Goal: Task Accomplishment & Management: Manage account settings

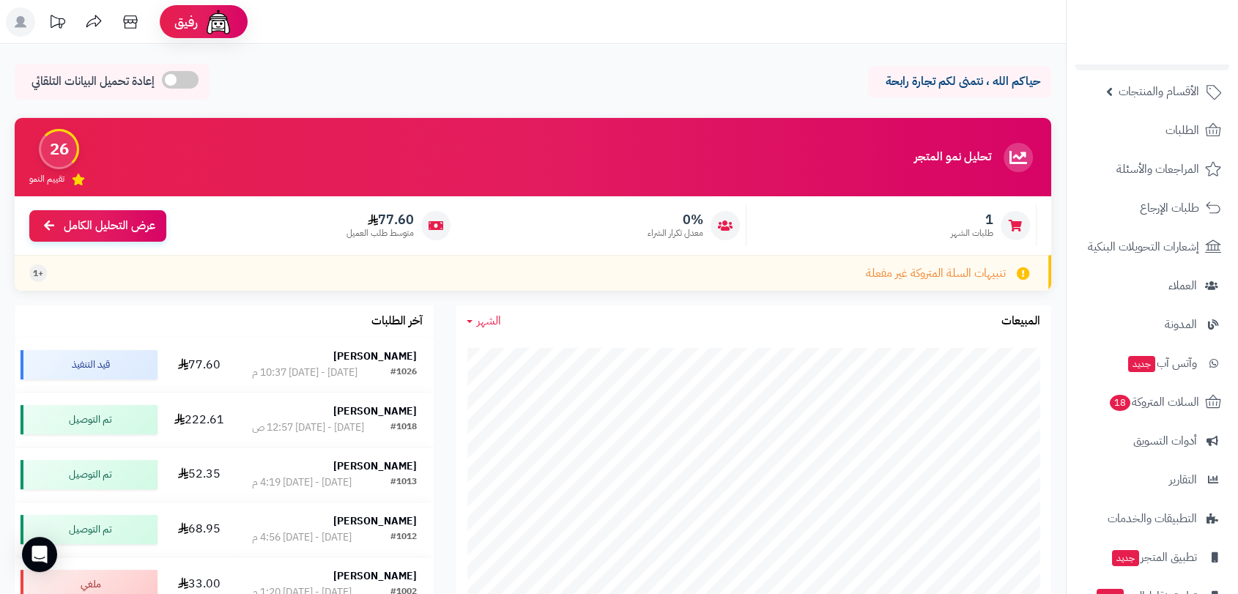
scroll to position [115, 0]
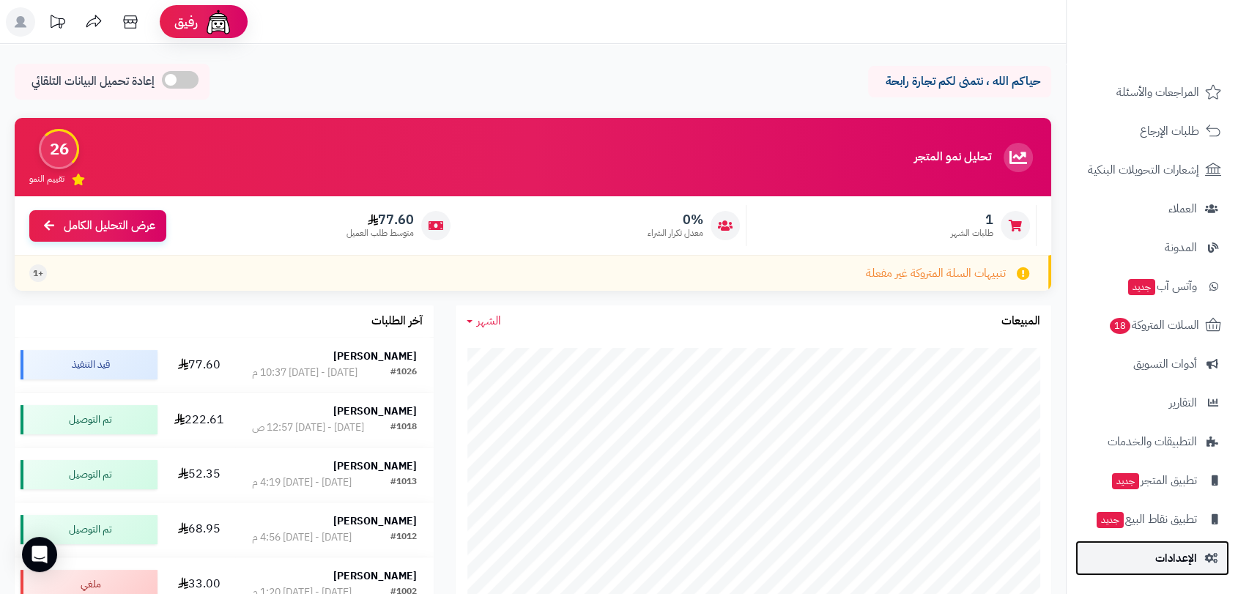
click at [1178, 555] on span "الإعدادات" at bounding box center [1177, 558] width 42 height 21
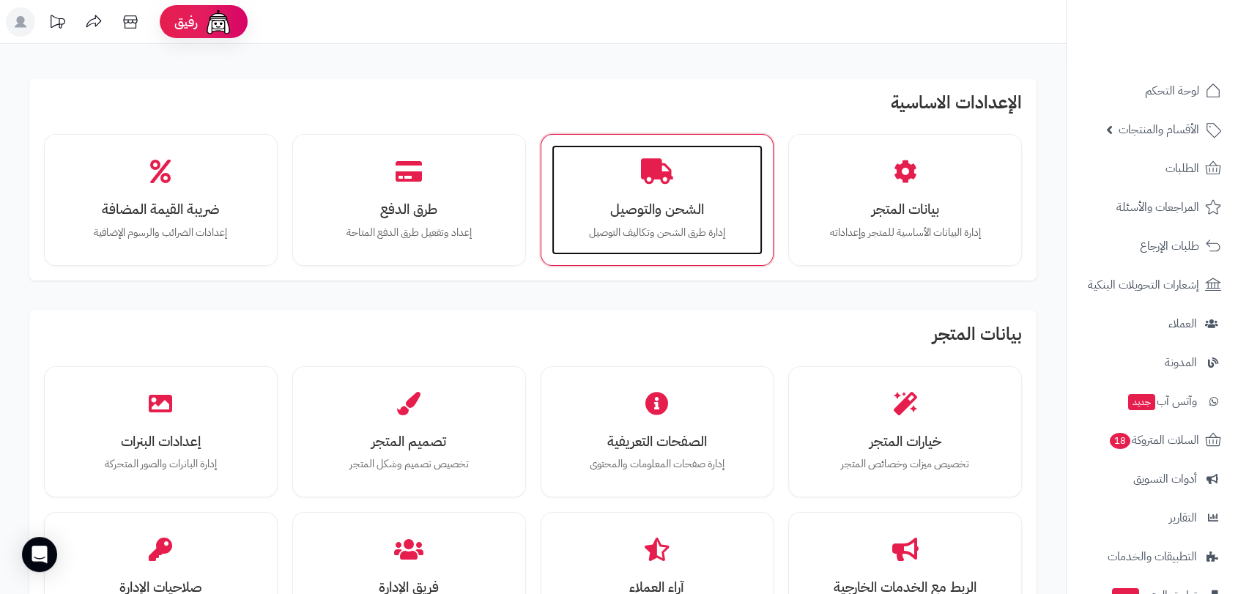
click at [660, 217] on h3 "الشحن والتوصيل" at bounding box center [657, 209] width 182 height 15
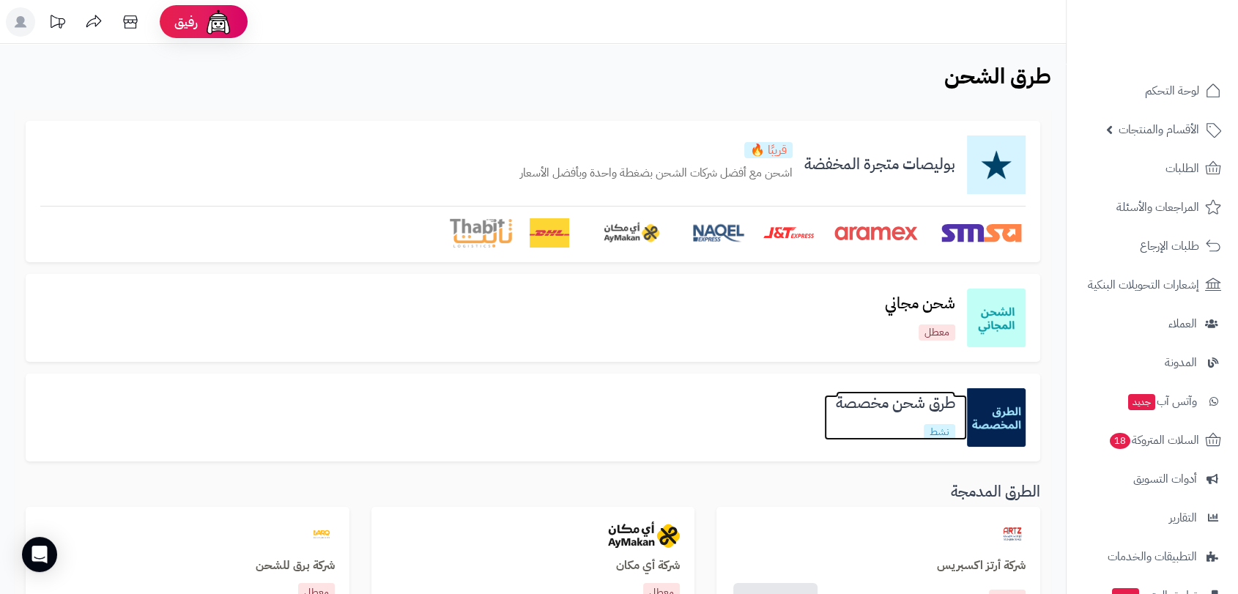
click at [852, 400] on h3 "طرق شحن مخصصة" at bounding box center [895, 403] width 143 height 17
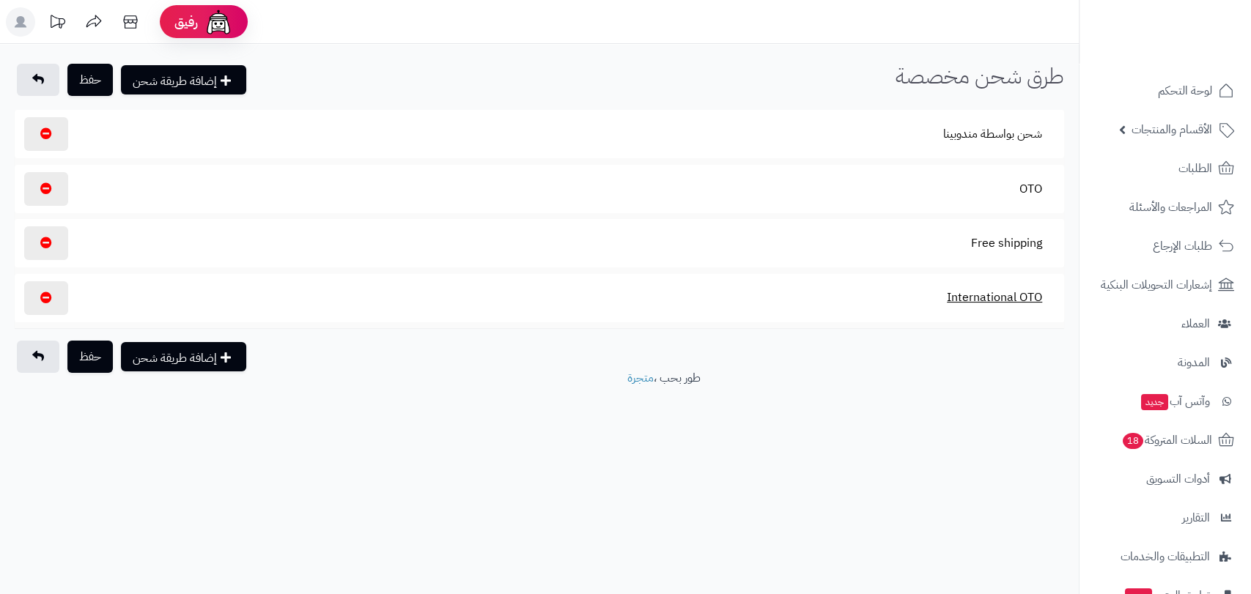
click at [979, 297] on button "International OTO" at bounding box center [994, 298] width 120 height 34
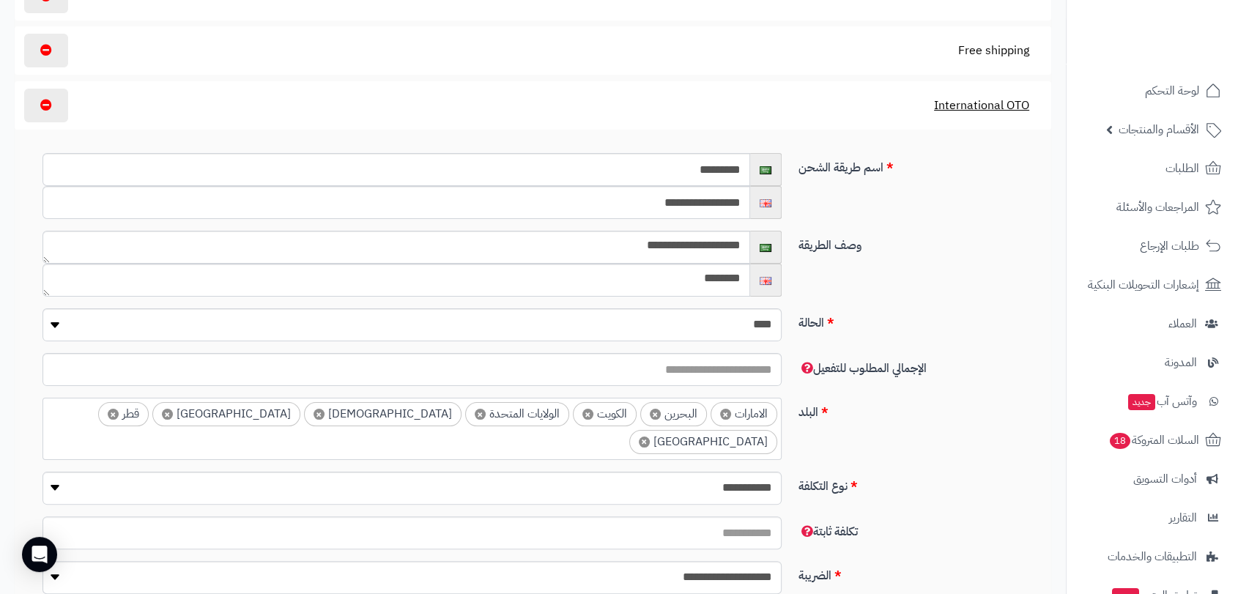
scroll to position [244, 0]
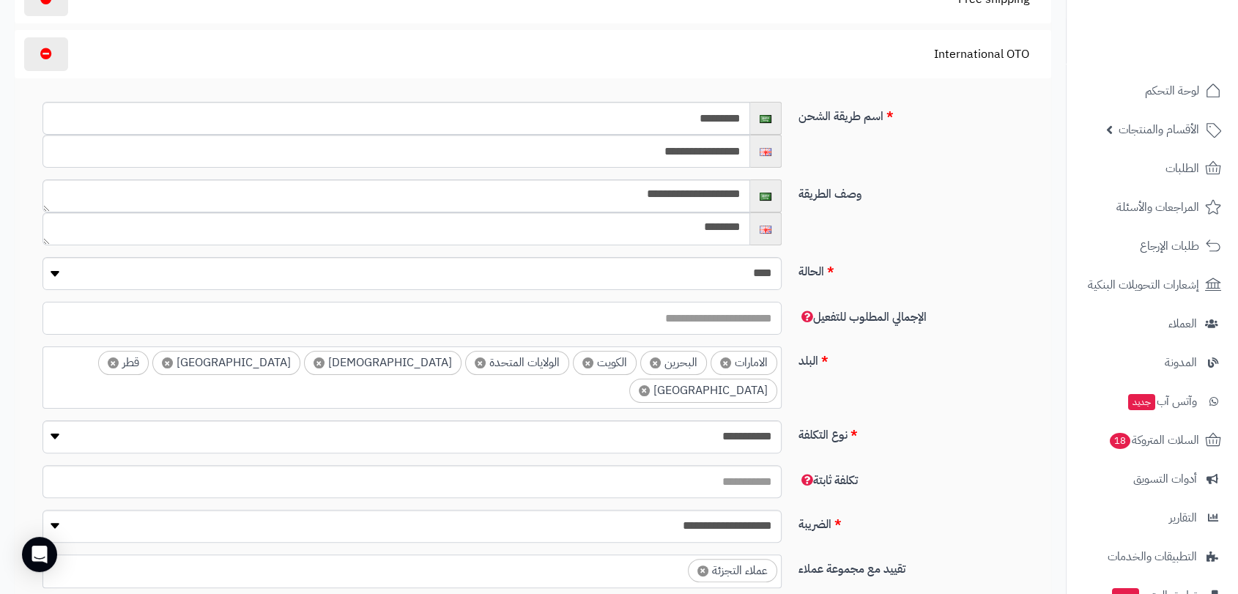
click at [685, 320] on input "number" at bounding box center [412, 318] width 739 height 33
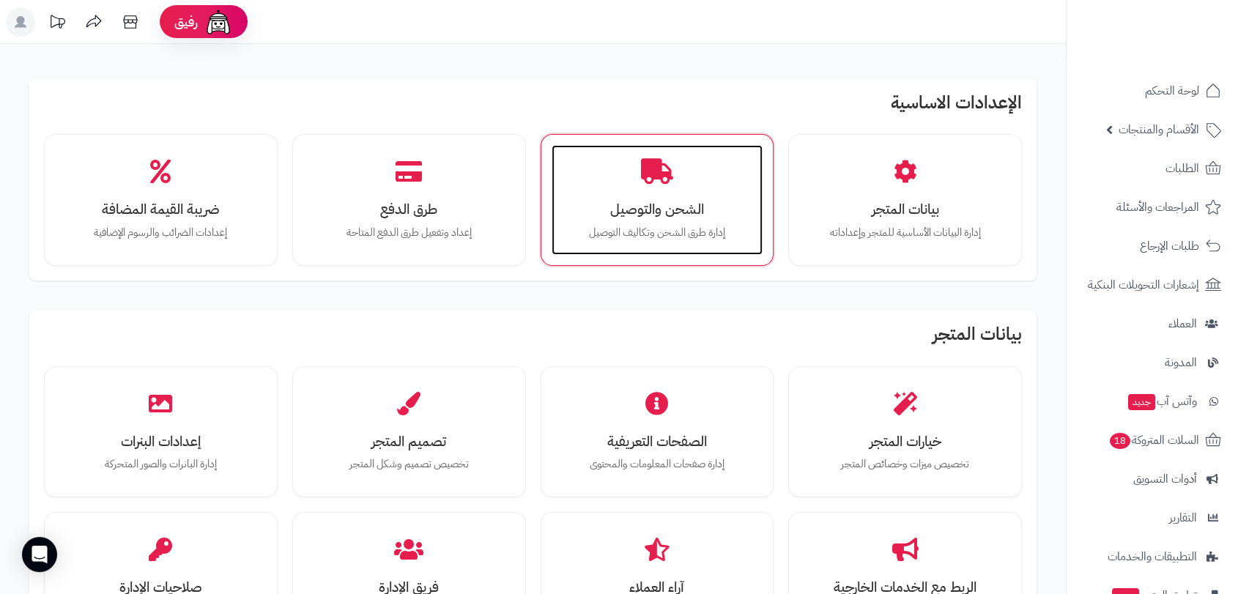
click at [658, 217] on h3 "الشحن والتوصيل" at bounding box center [657, 209] width 182 height 15
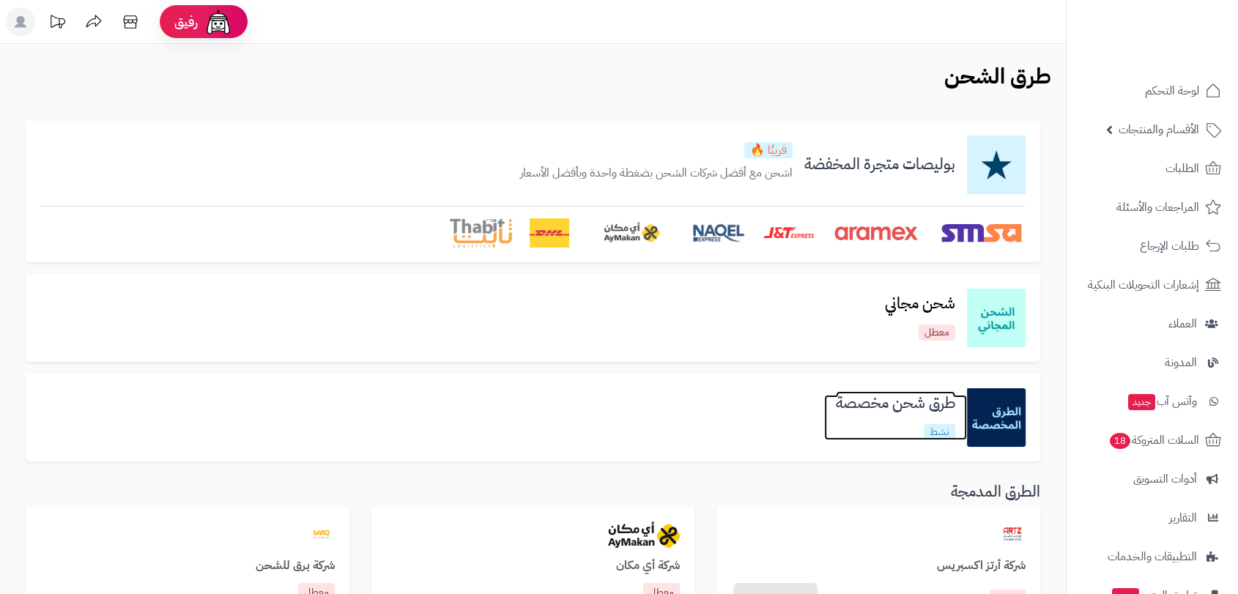
click at [845, 405] on h3 "طرق شحن مخصصة" at bounding box center [895, 403] width 143 height 17
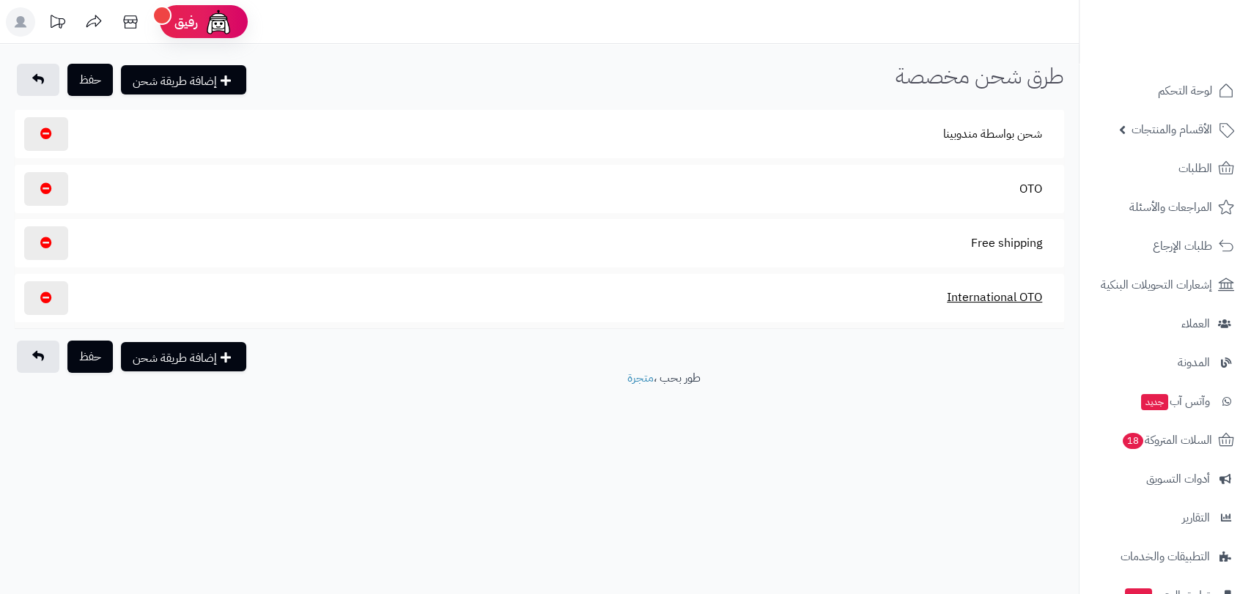
click at [946, 297] on button "International OTO" at bounding box center [994, 298] width 120 height 34
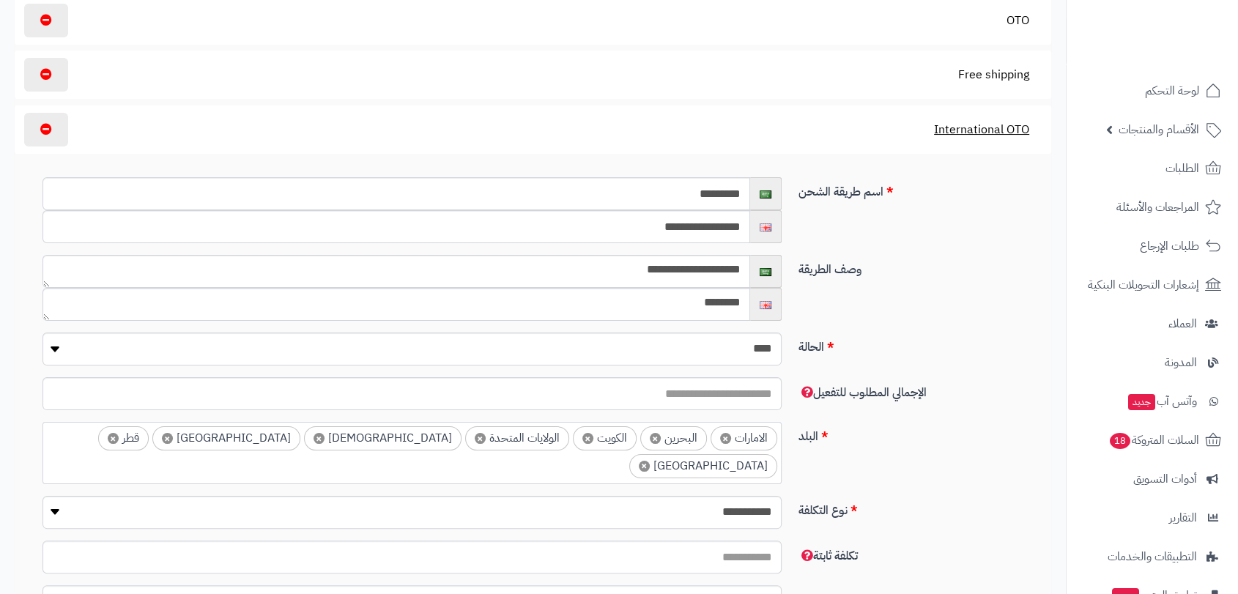
scroll to position [244, 0]
